Goal: Find specific page/section: Find specific page/section

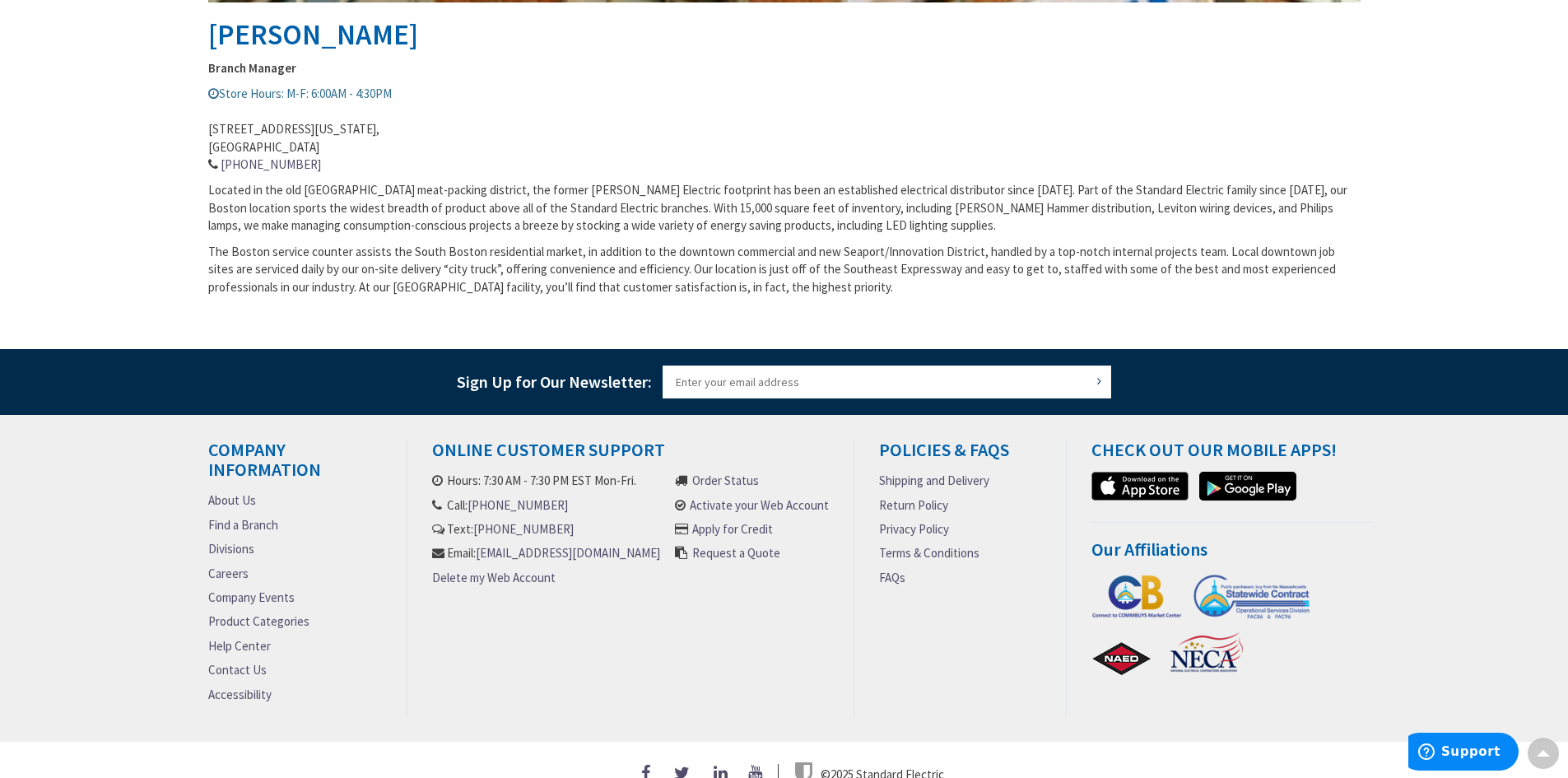
scroll to position [697, 0]
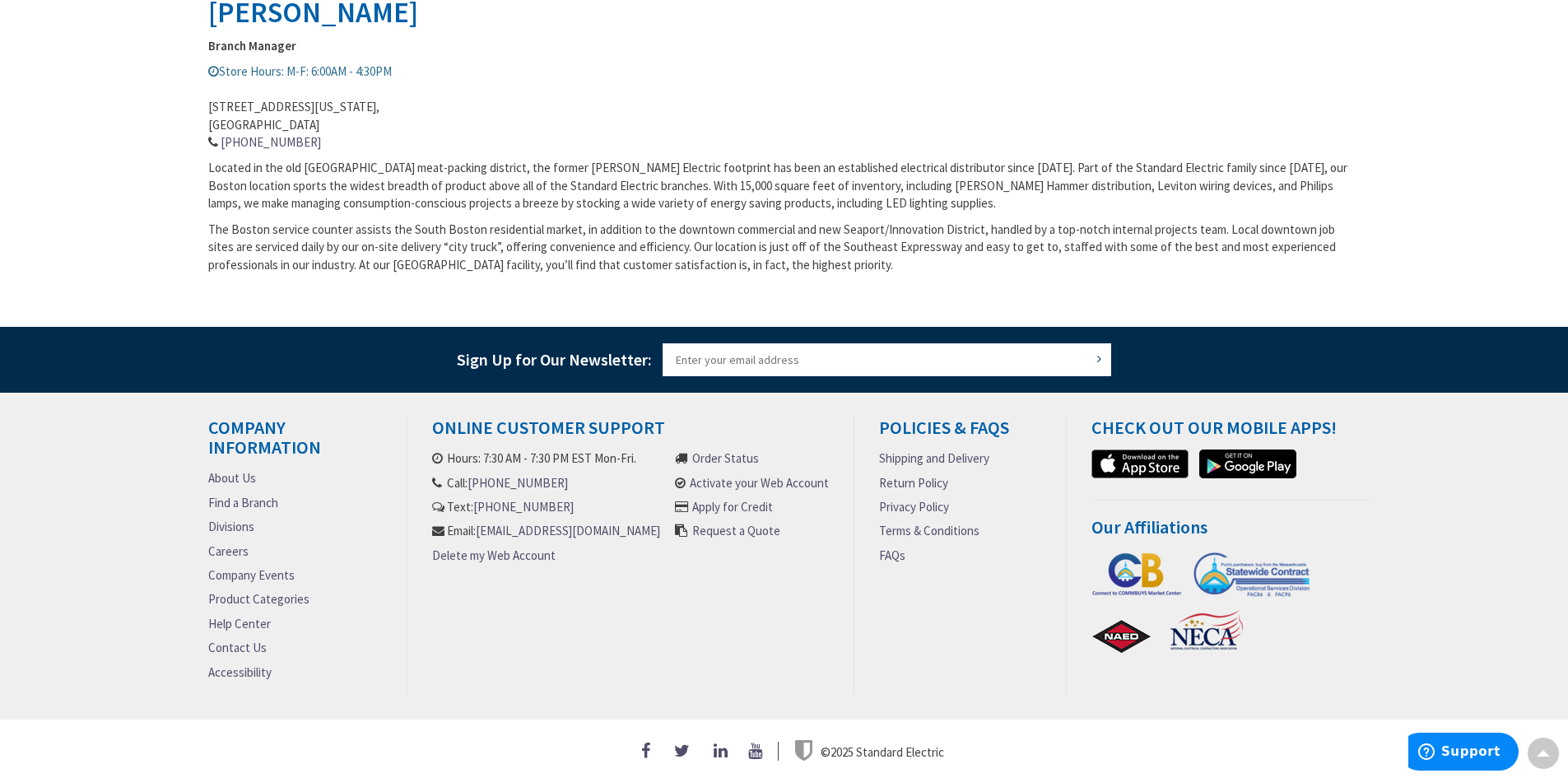
click at [253, 594] on link "Product Categories" at bounding box center [258, 599] width 101 height 17
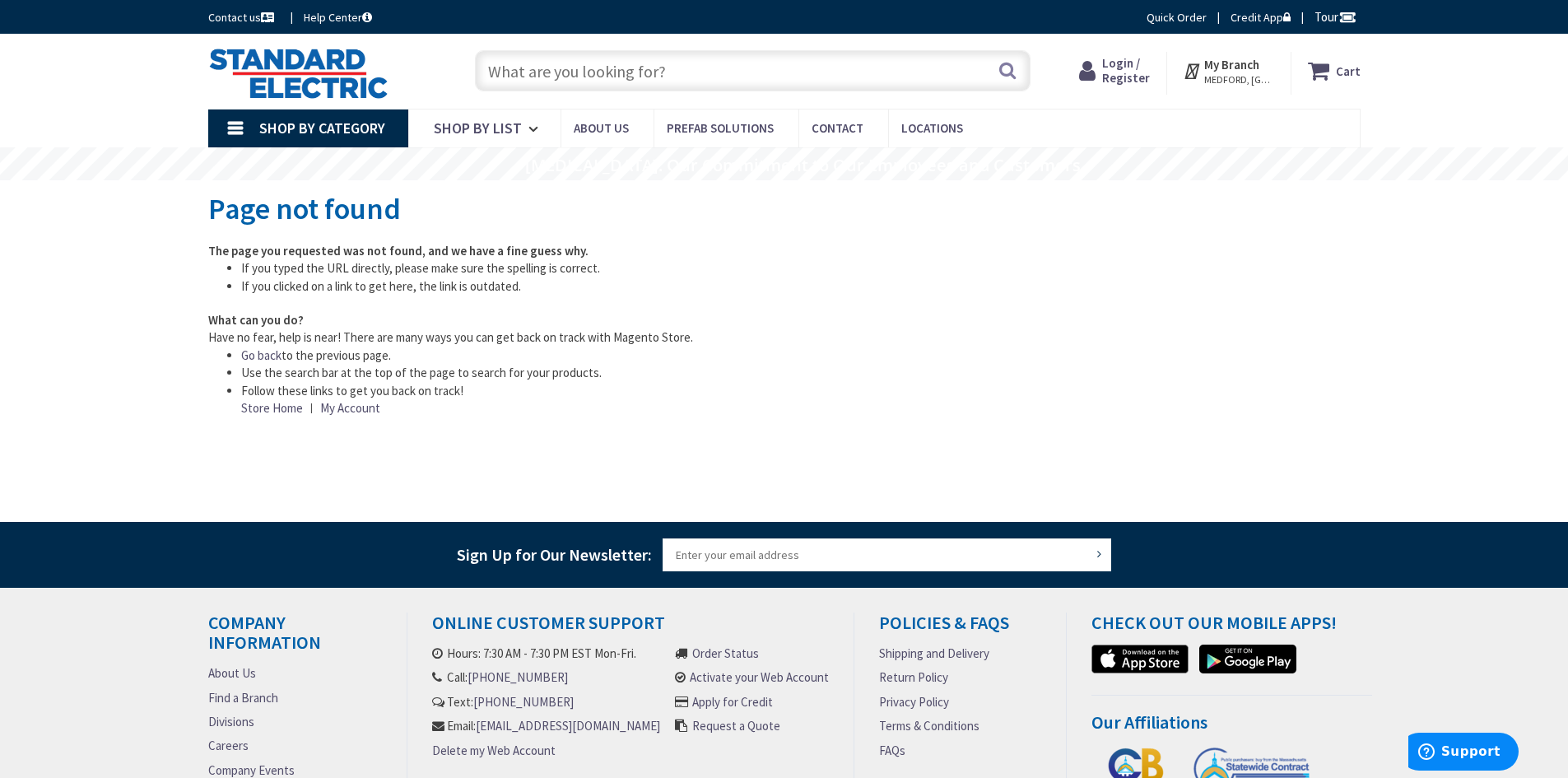
click at [556, 73] on input "text" at bounding box center [753, 71] width 556 height 41
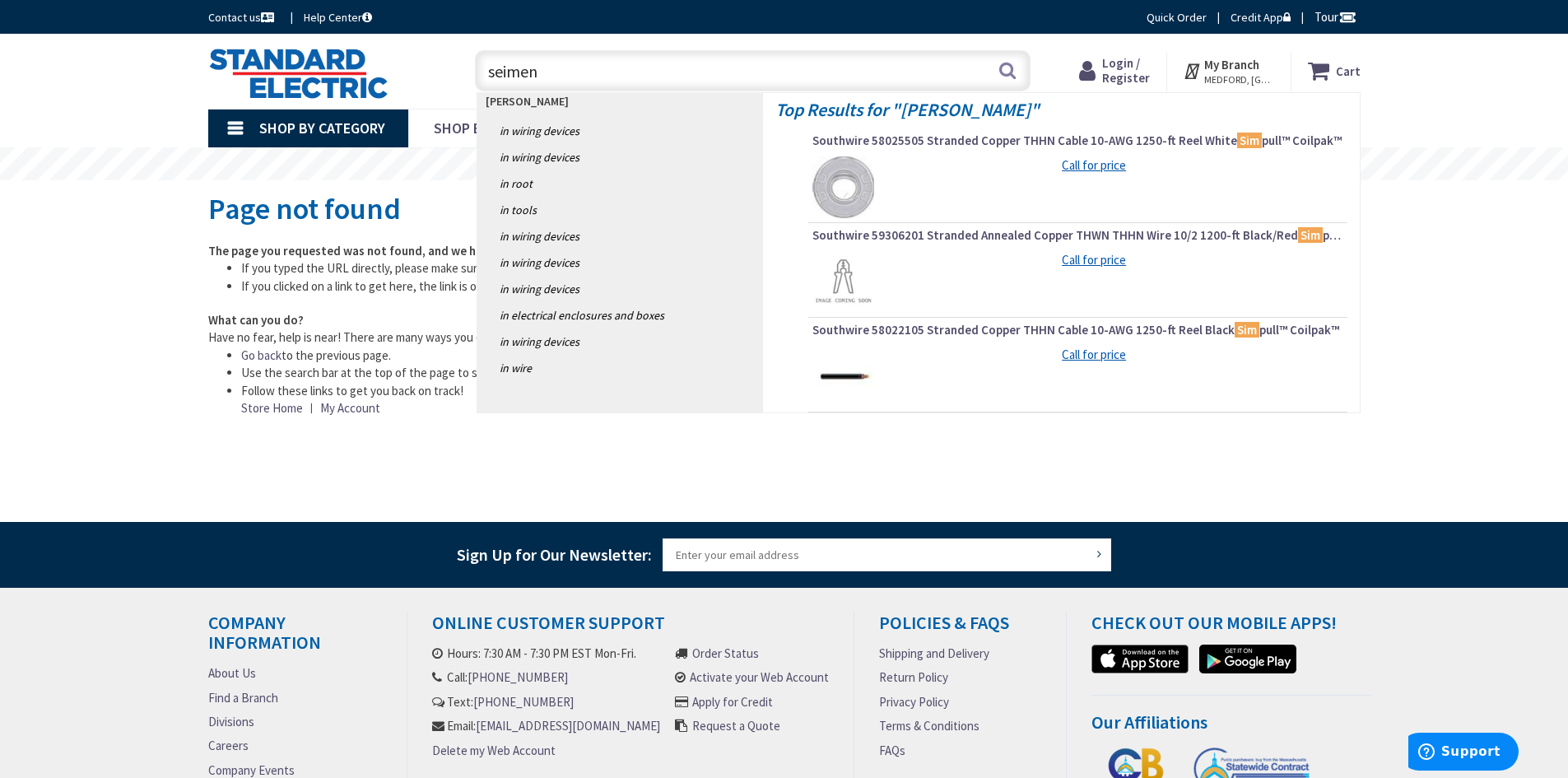
type input "seimens"
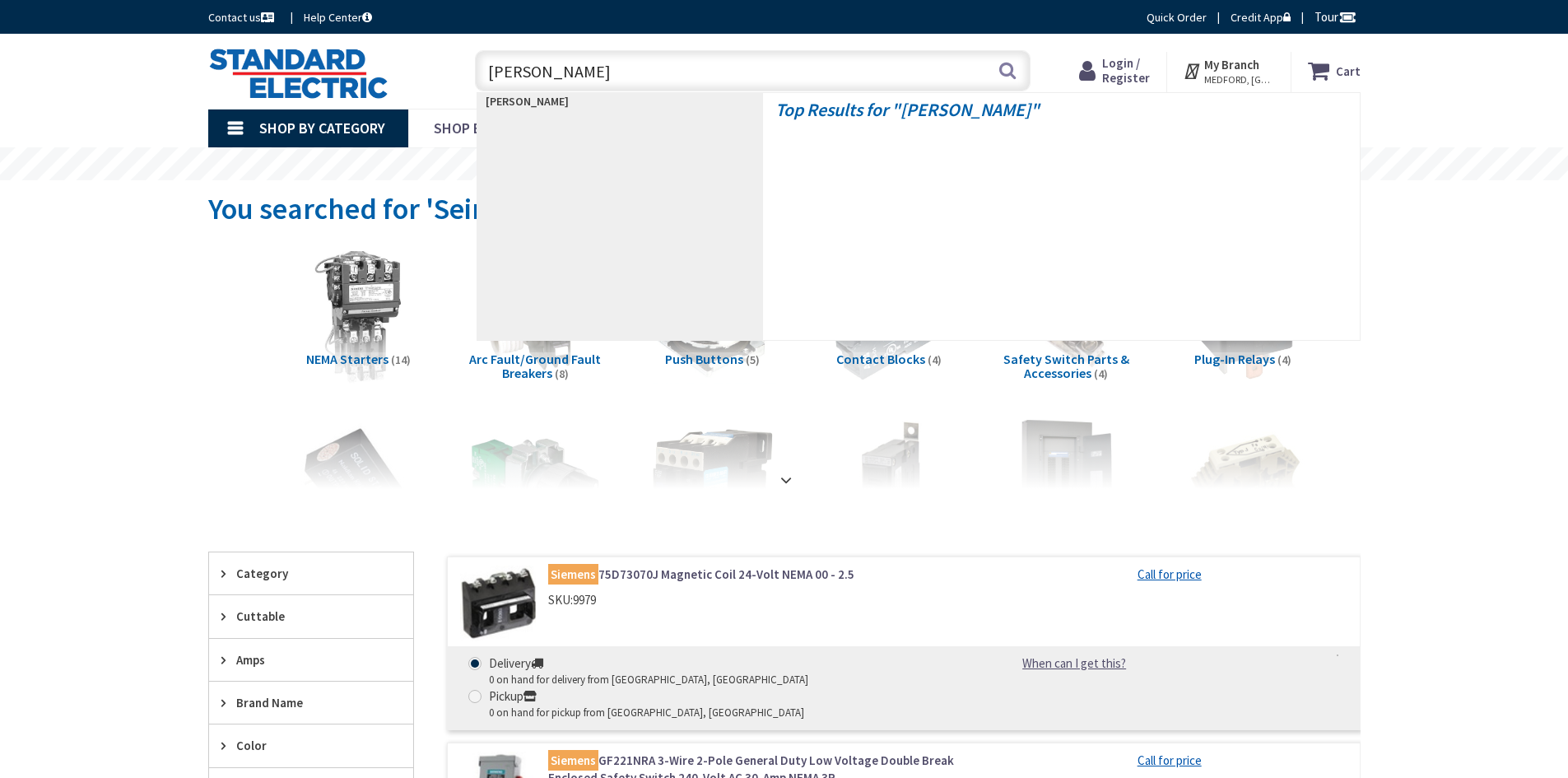
type input "siemens"
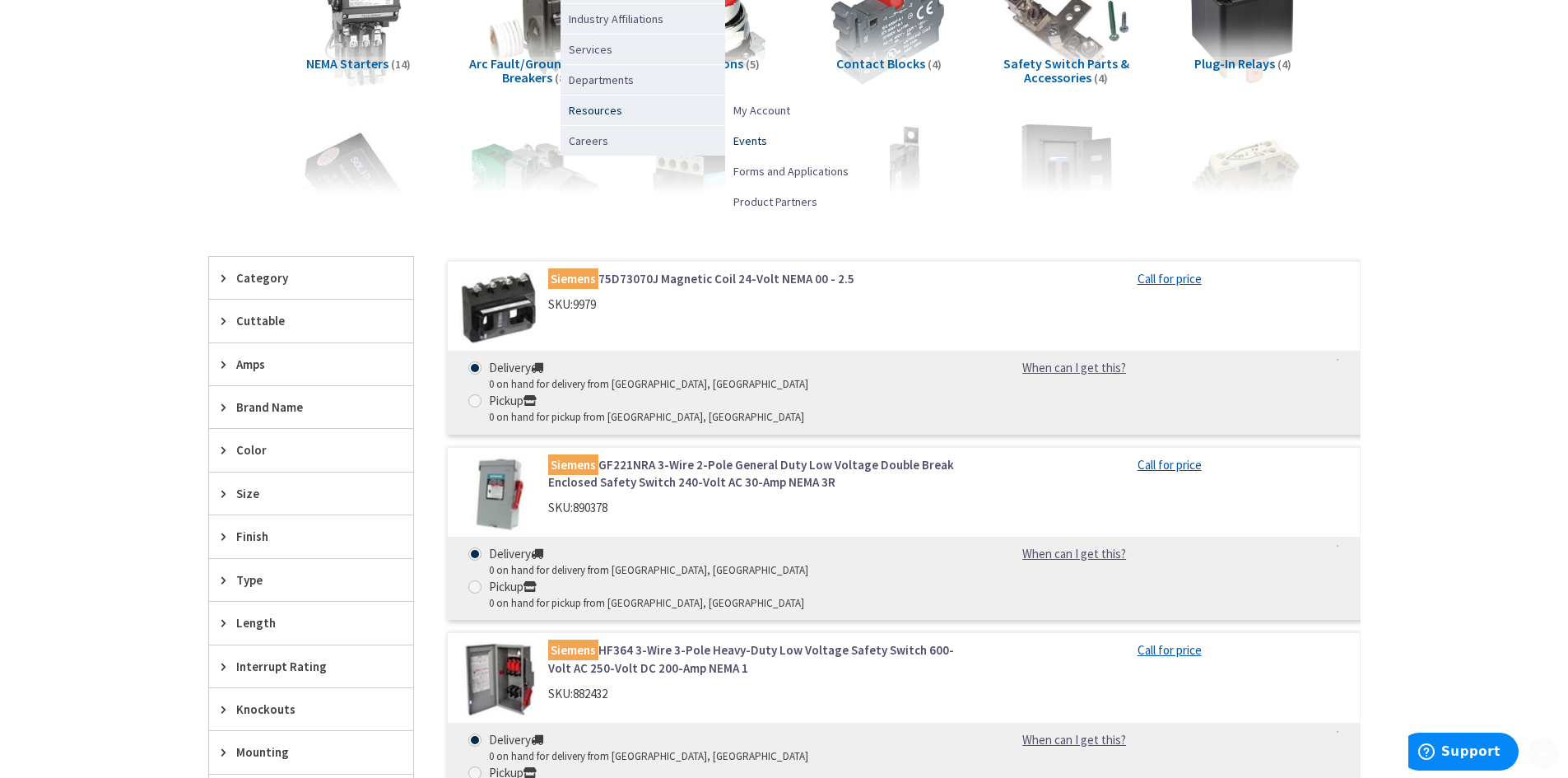
scroll to position [412, 0]
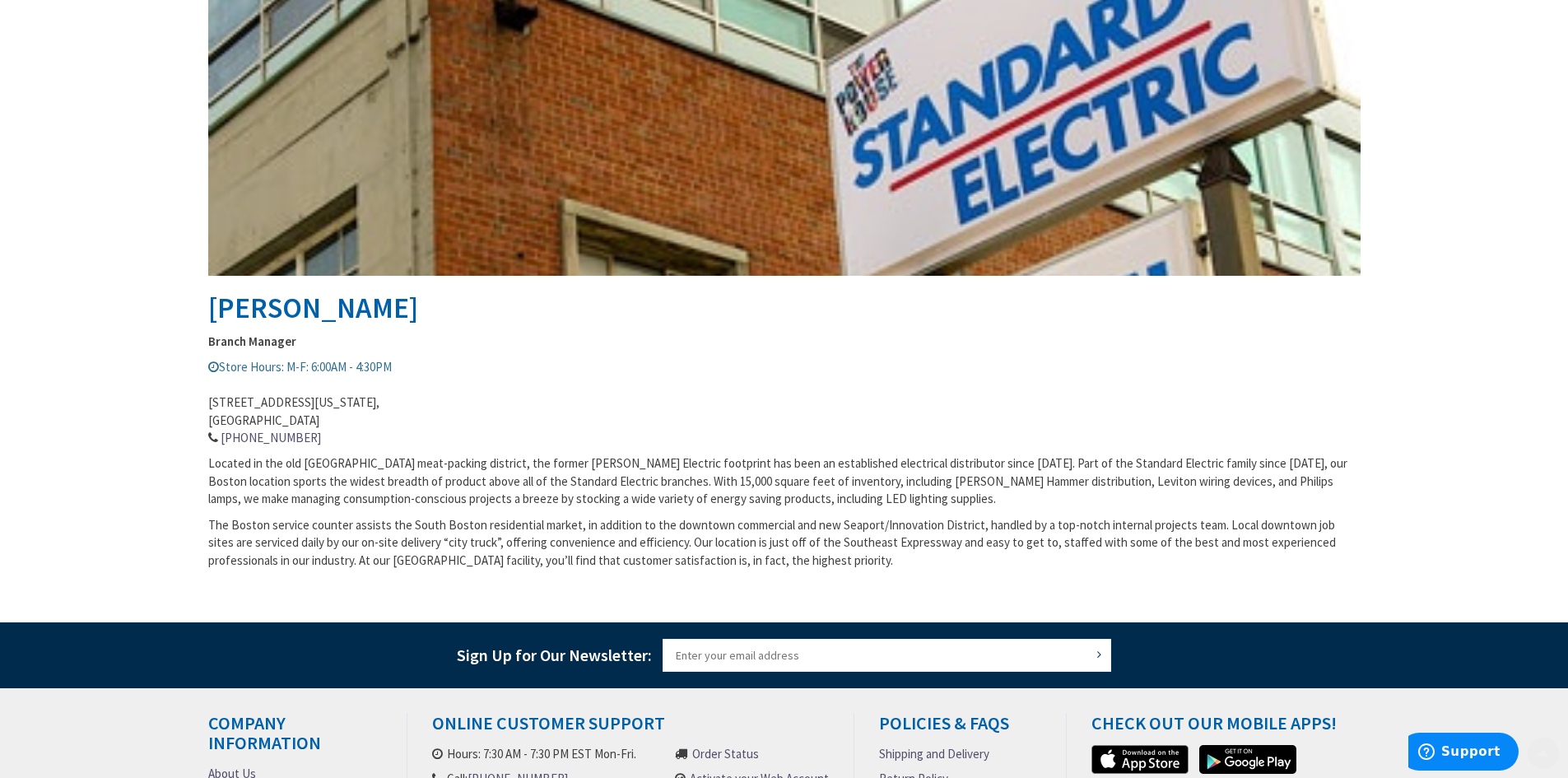
scroll to position [412, 0]
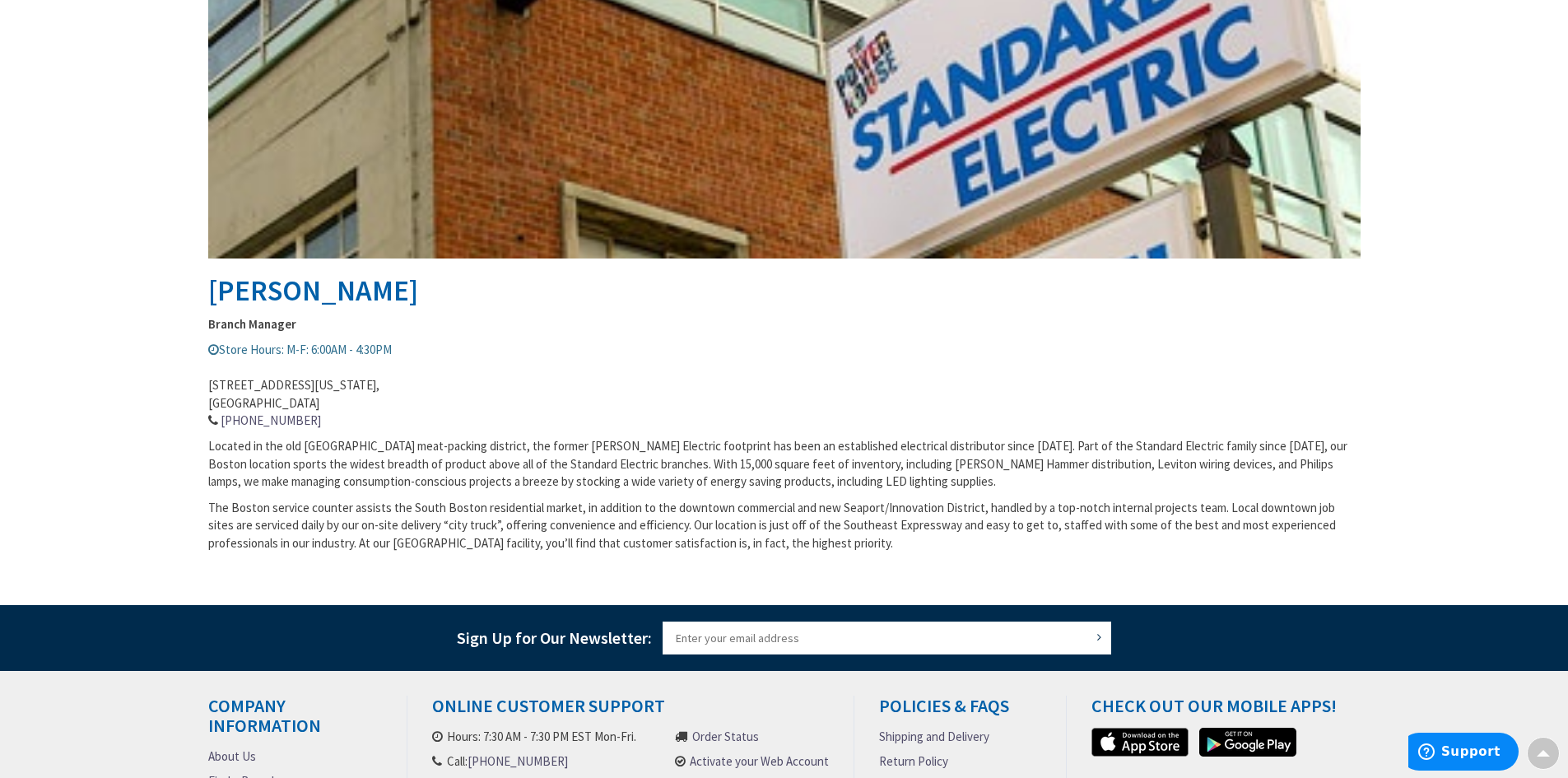
click at [299, 420] on address "960 Massachusetts Avenue, Boston, MA 02118 617-442-1000" at bounding box center [784, 394] width 1152 height 71
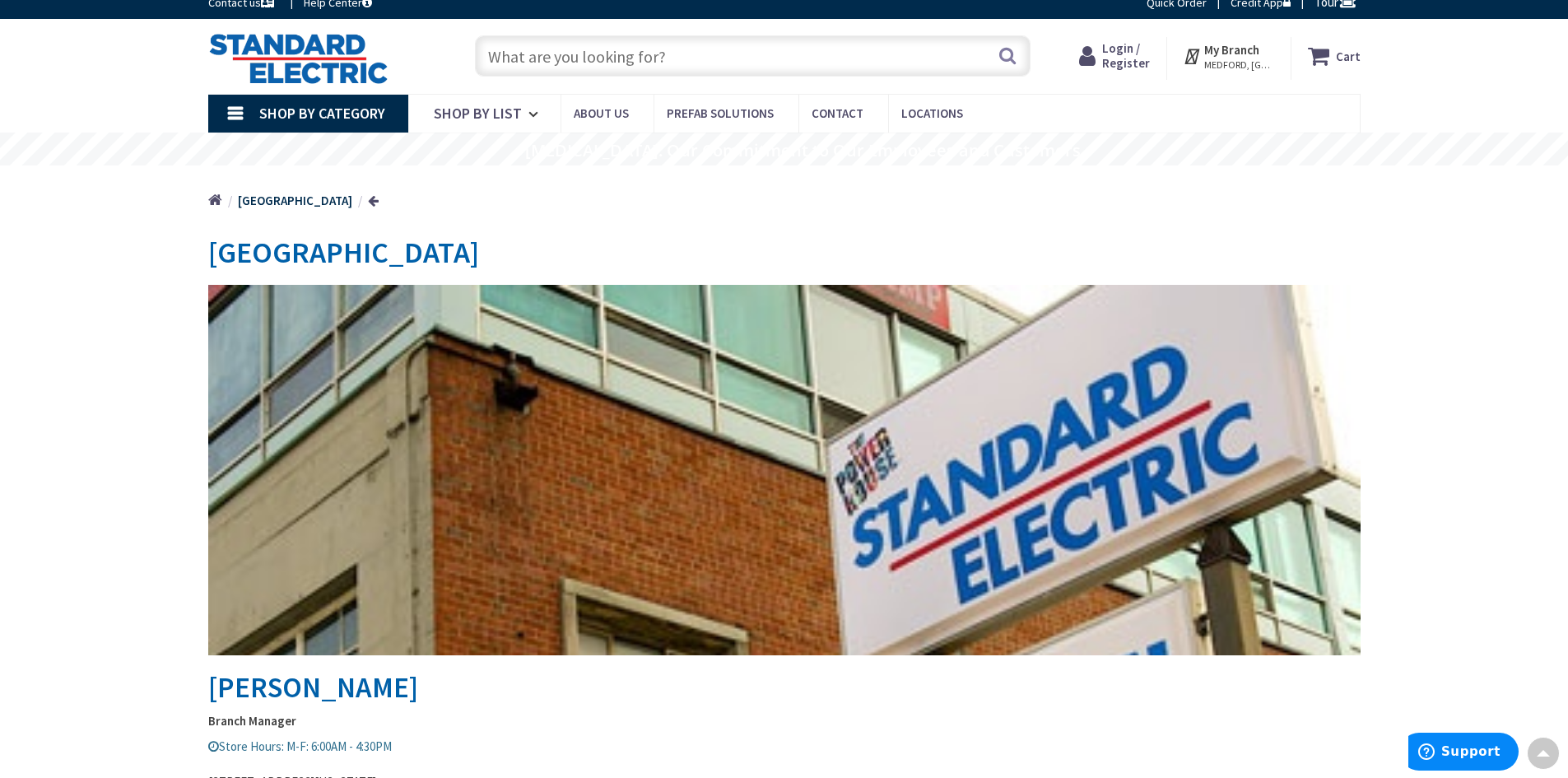
scroll to position [0, 0]
